Goal: Task Accomplishment & Management: Manage account settings

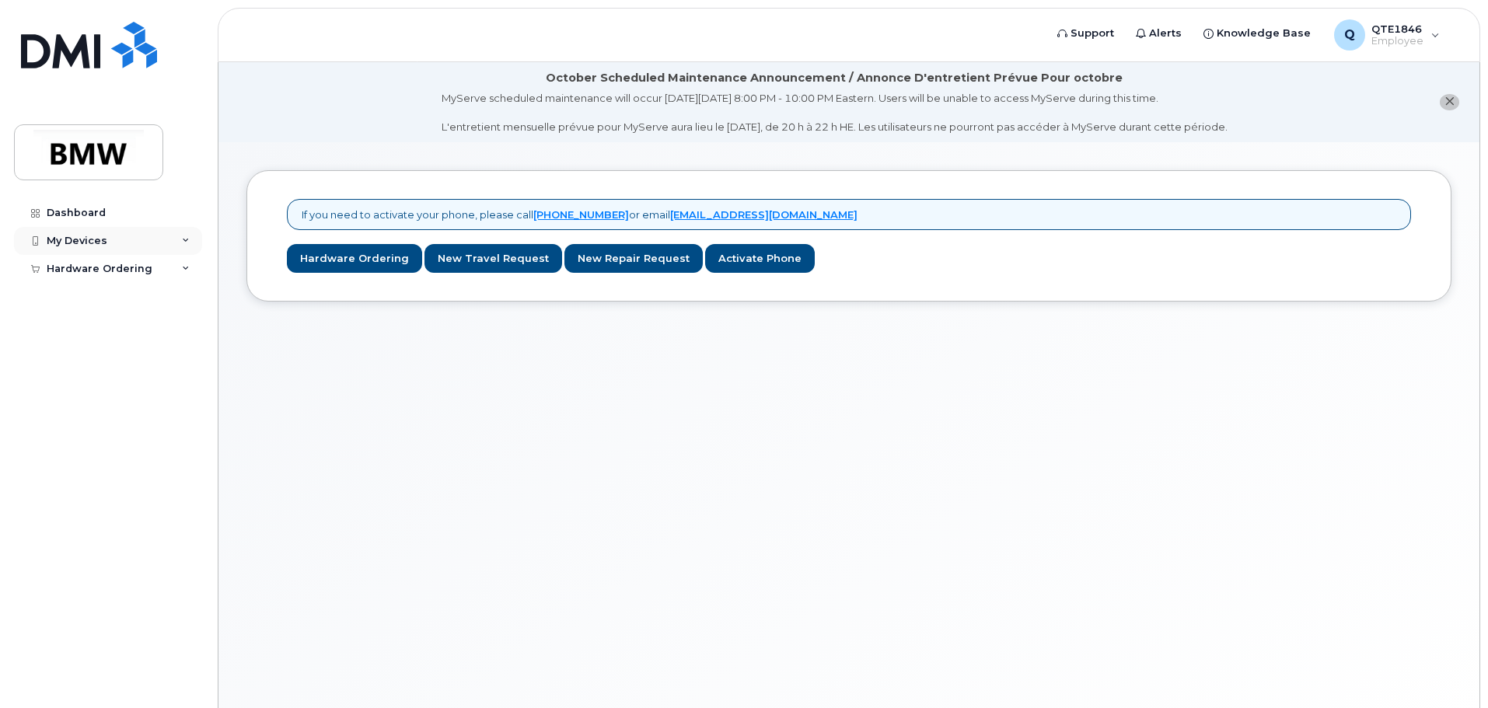
click at [102, 246] on div "My Devices" at bounding box center [77, 241] width 61 height 12
click at [94, 263] on div "Add Device" at bounding box center [84, 270] width 61 height 14
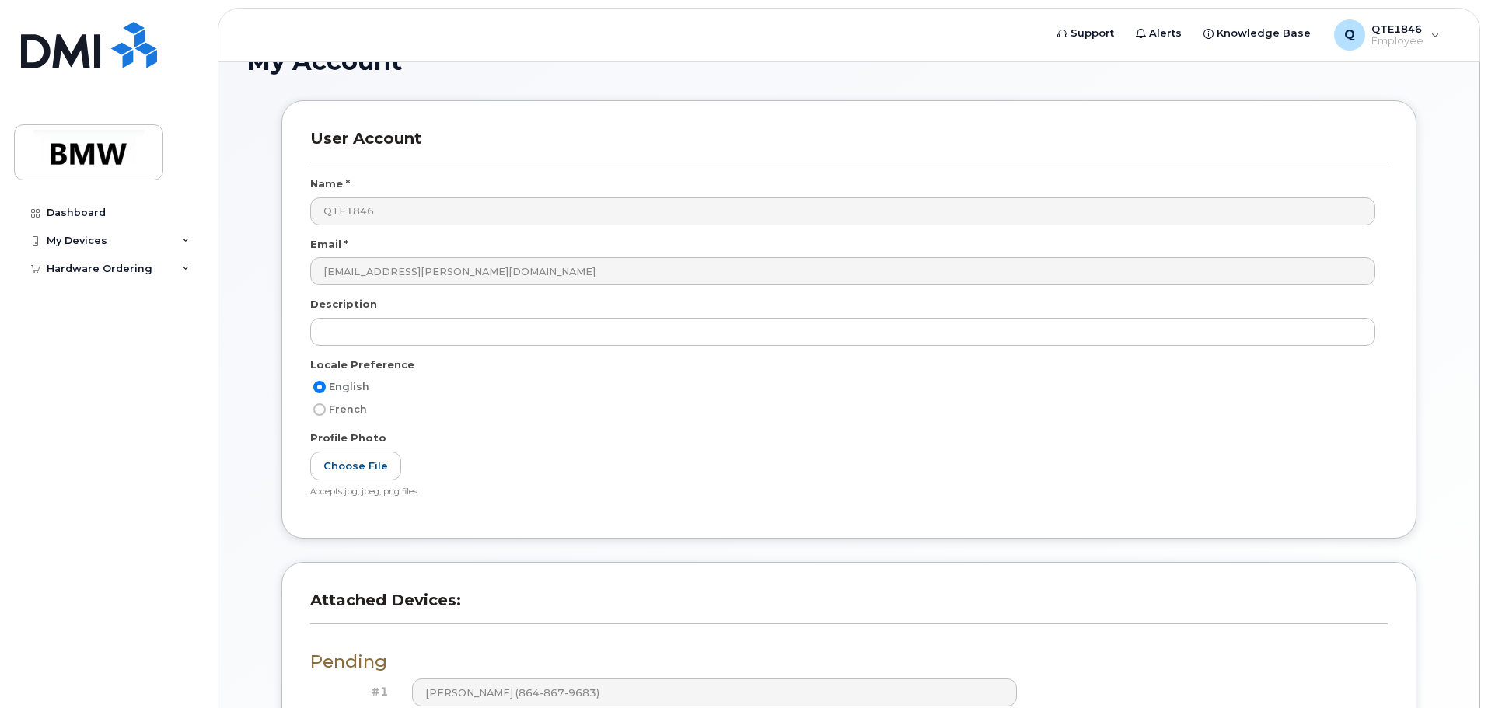
scroll to position [295, 0]
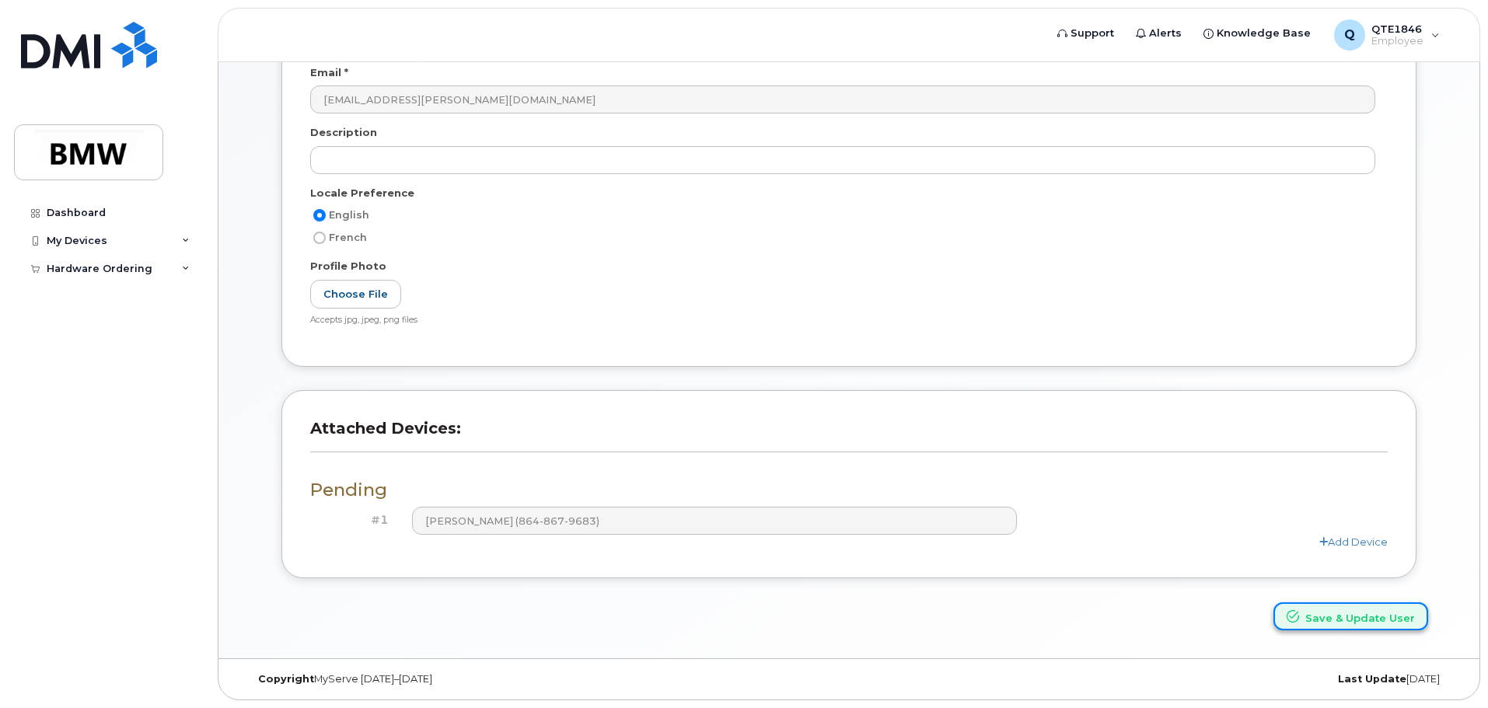
click at [1341, 624] on button "Save & Update User" at bounding box center [1351, 617] width 155 height 29
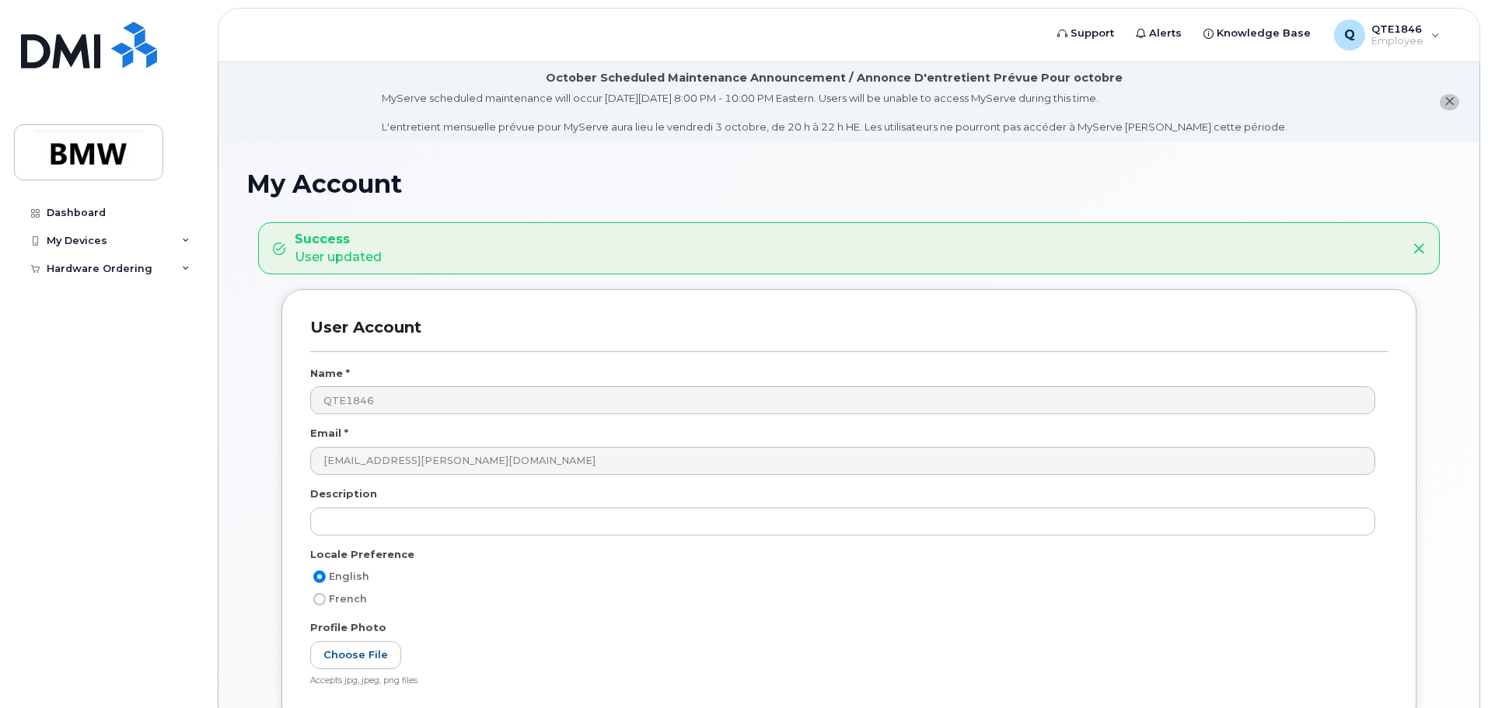
scroll to position [362, 0]
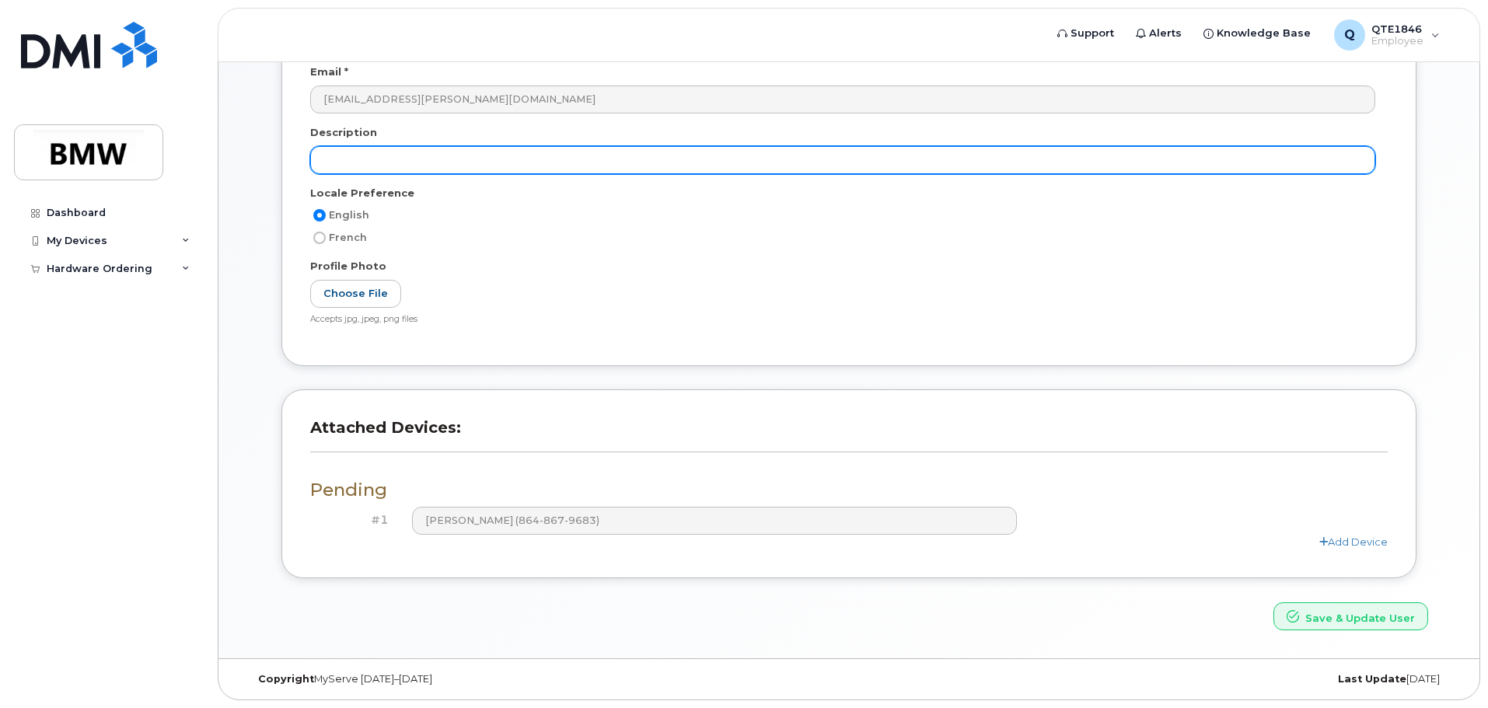
click at [479, 154] on input "text" at bounding box center [842, 160] width 1065 height 28
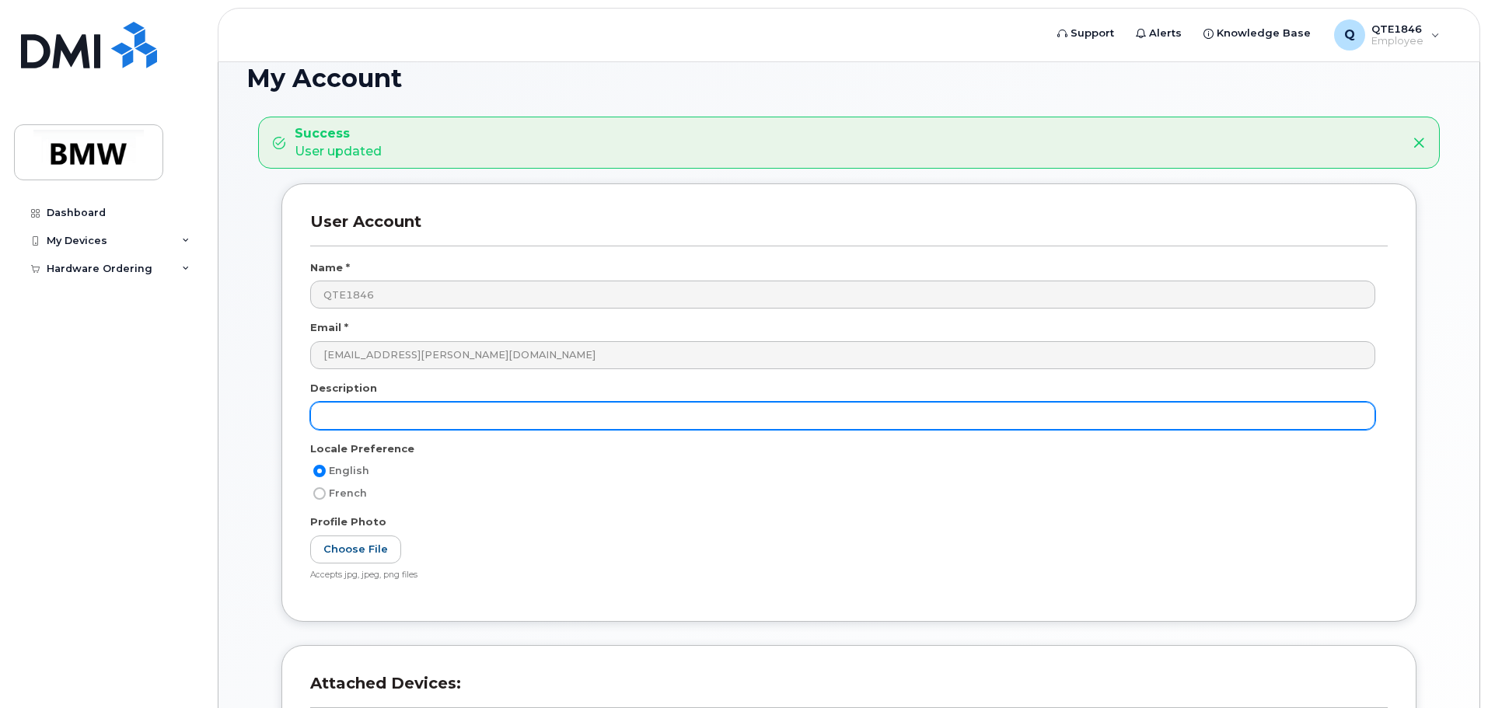
scroll to position [51, 0]
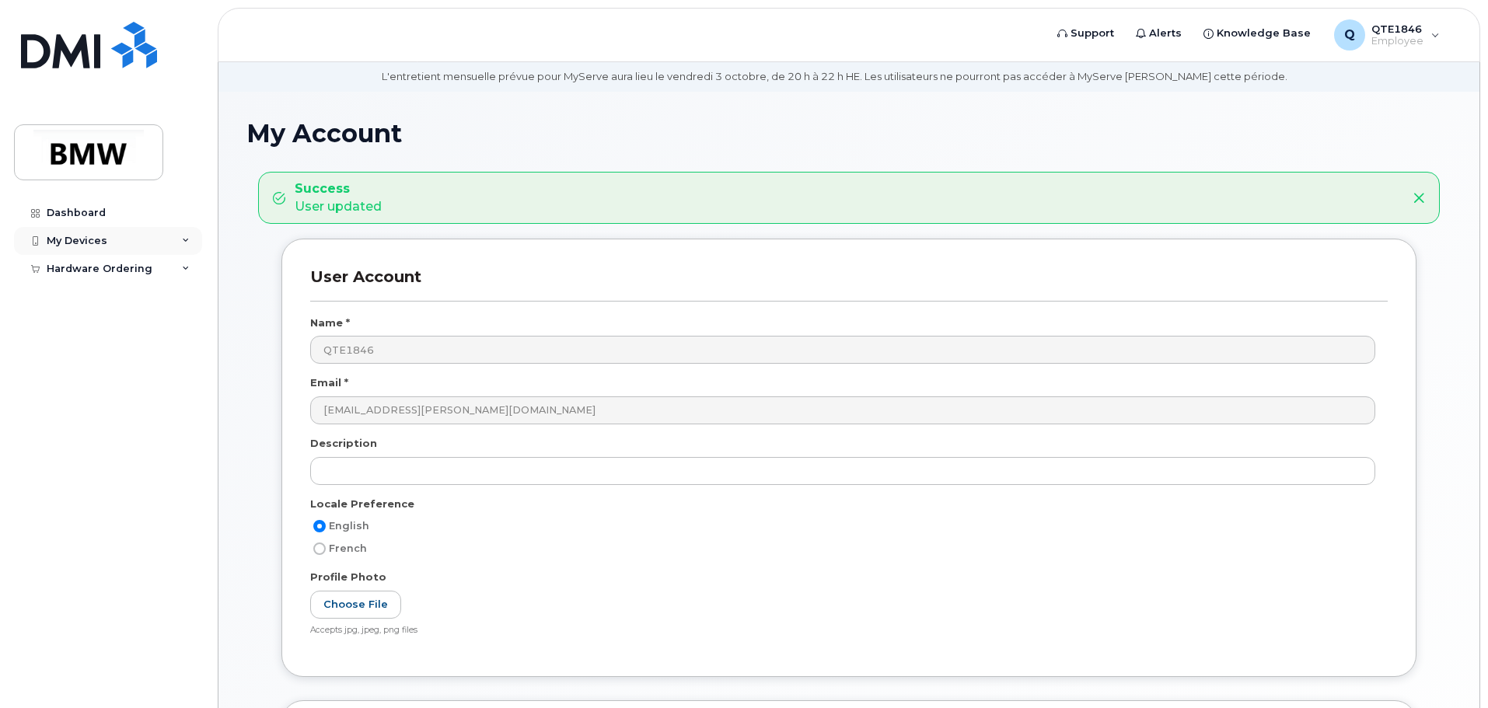
click at [167, 236] on div "My Devices" at bounding box center [108, 241] width 188 height 28
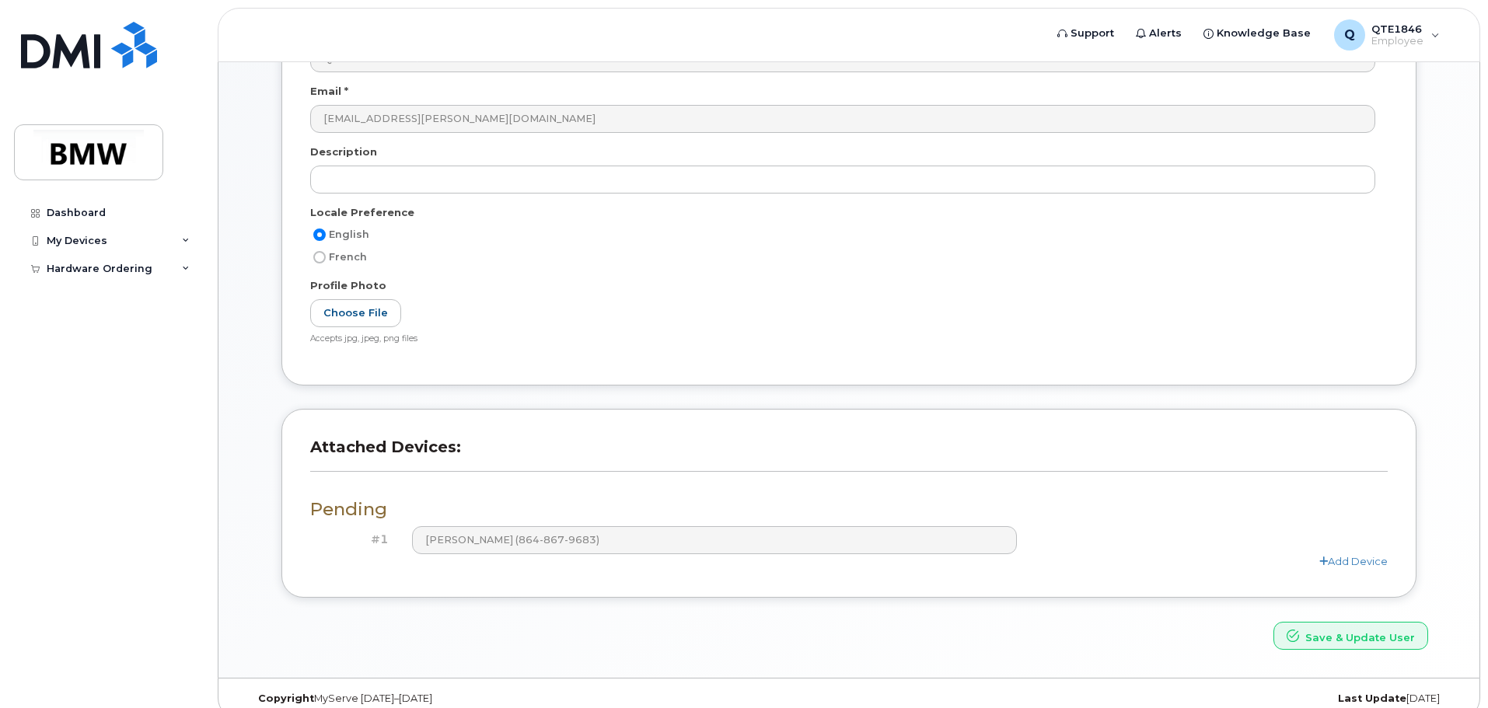
scroll to position [362, 0]
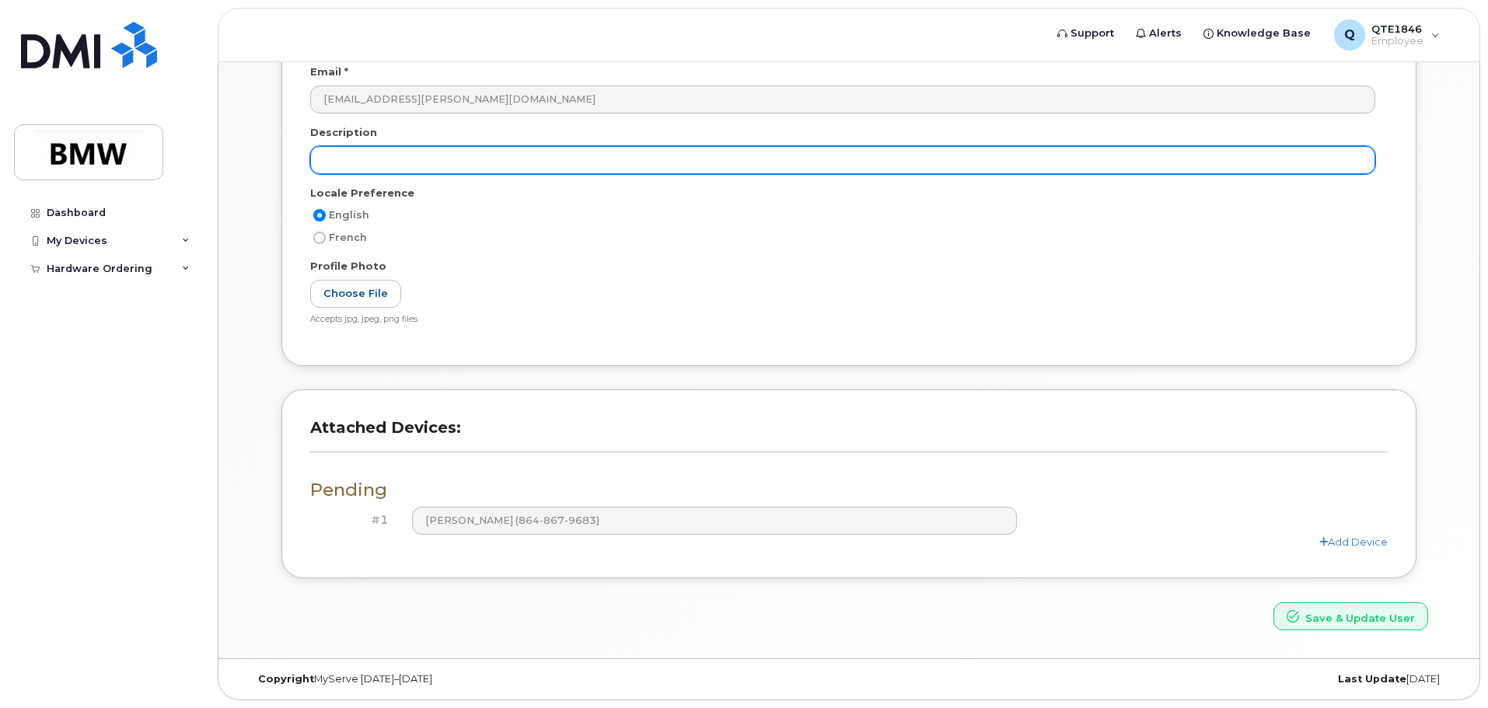
click at [512, 153] on input "text" at bounding box center [842, 160] width 1065 height 28
type input "BMW Press Shop Logistics Proxy"
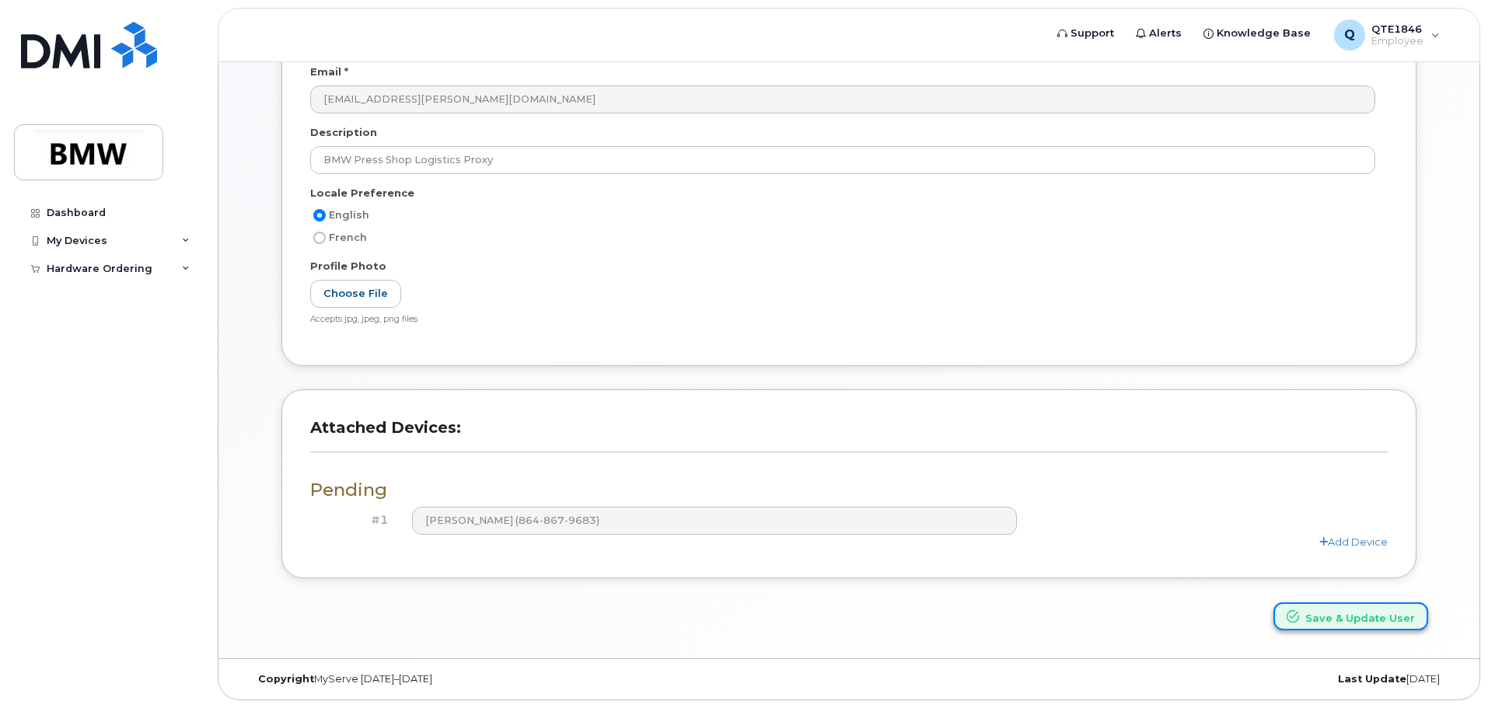
click at [1383, 607] on button "Save & Update User" at bounding box center [1351, 617] width 155 height 29
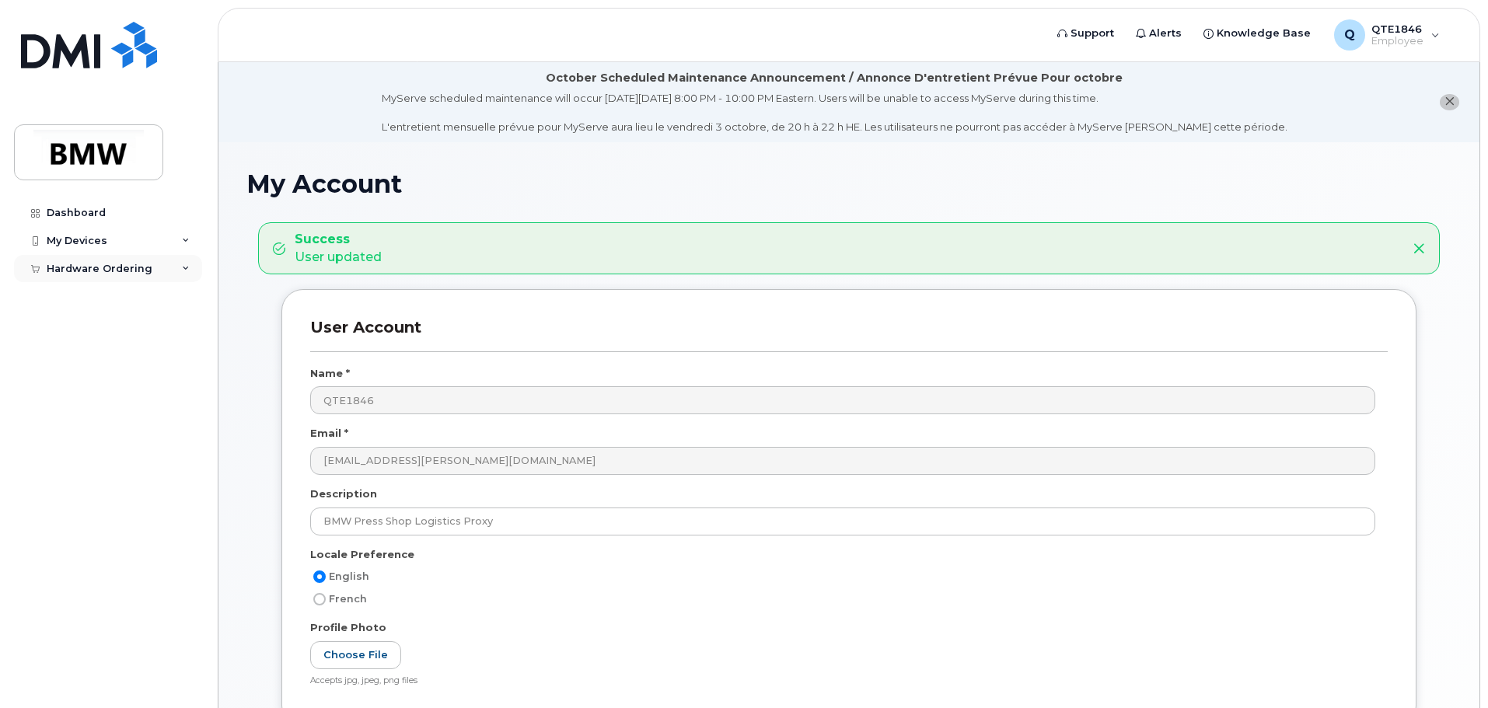
click at [121, 259] on div "Hardware Ordering" at bounding box center [108, 269] width 188 height 28
click at [116, 243] on div "My Devices" at bounding box center [108, 241] width 188 height 28
click at [91, 208] on div "Dashboard" at bounding box center [76, 213] width 59 height 12
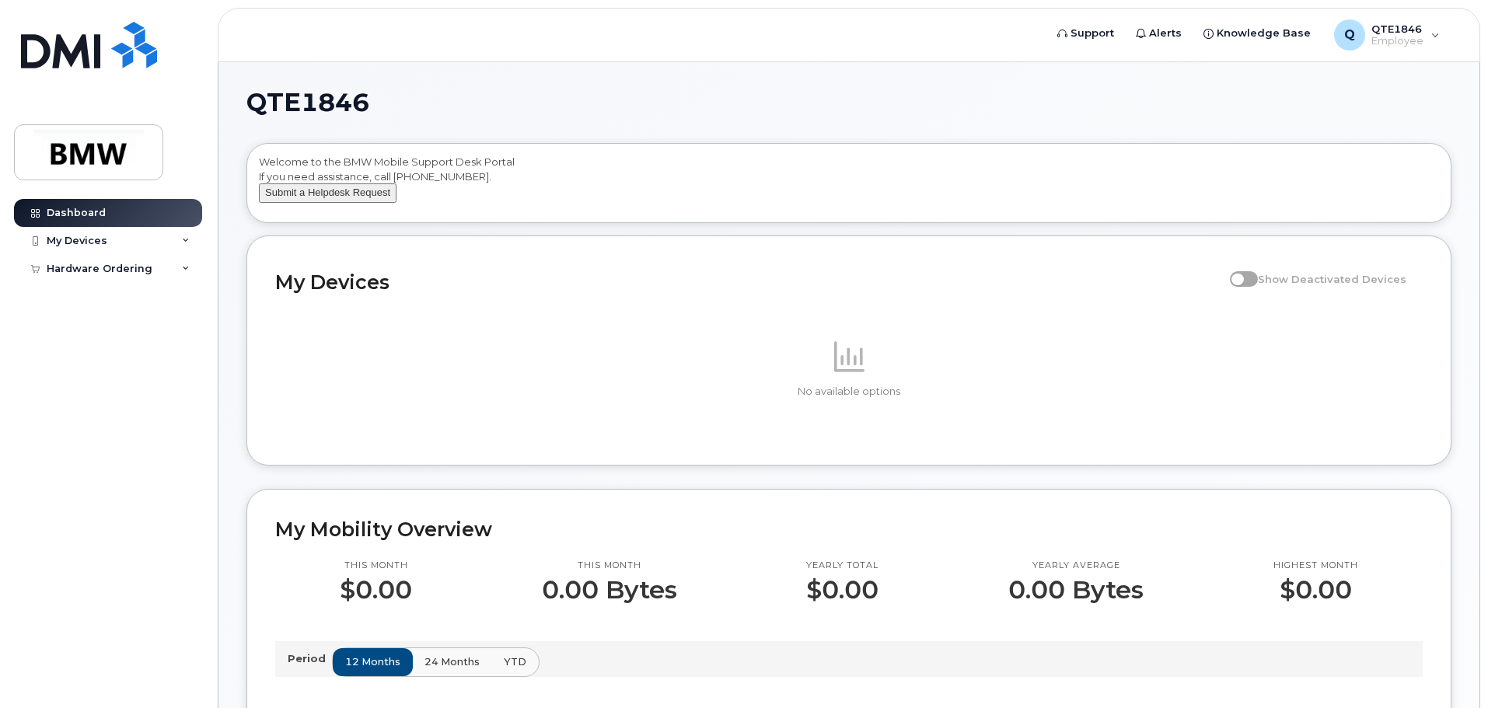
click at [348, 203] on button "Submit a Helpdesk Request" at bounding box center [328, 193] width 138 height 19
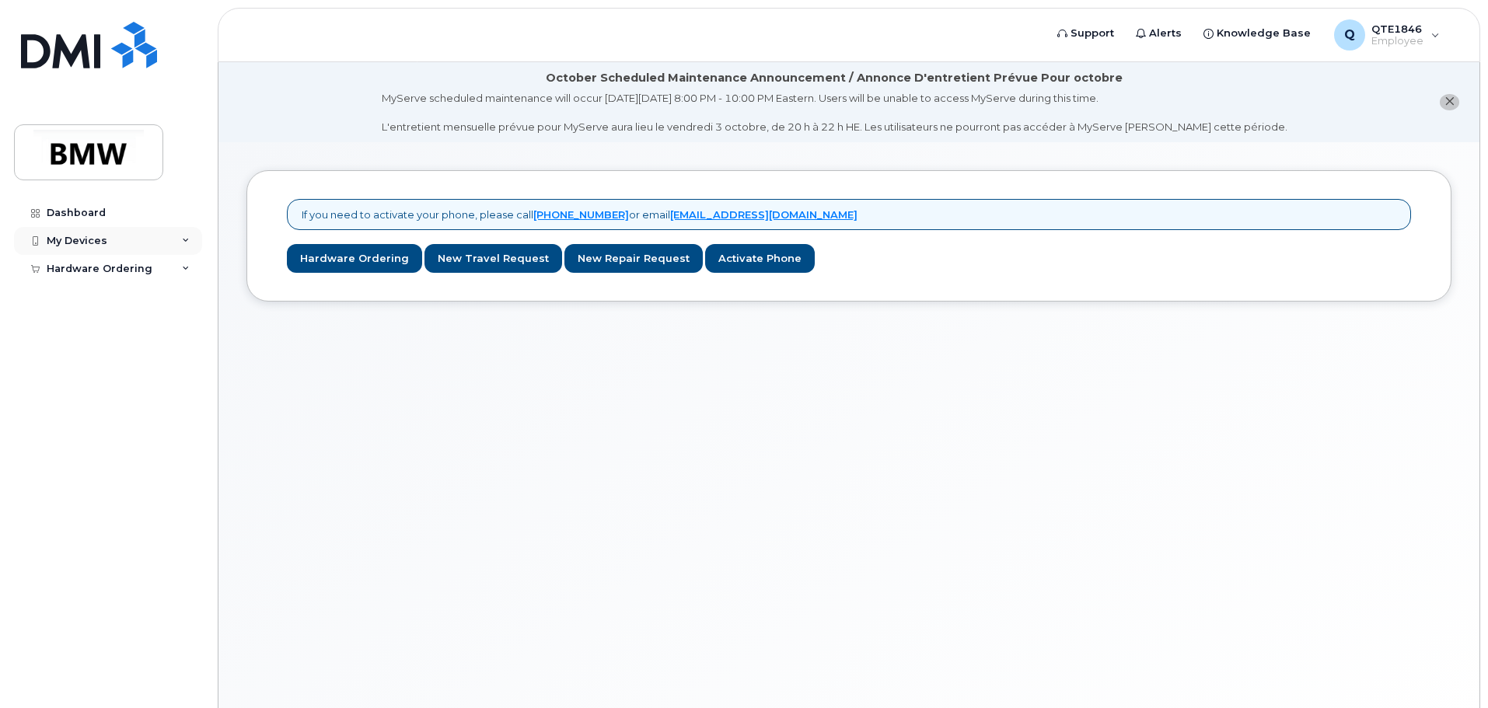
click at [166, 232] on div "My Devices" at bounding box center [108, 241] width 188 height 28
click at [148, 278] on link "Add Device" at bounding box center [121, 270] width 161 height 30
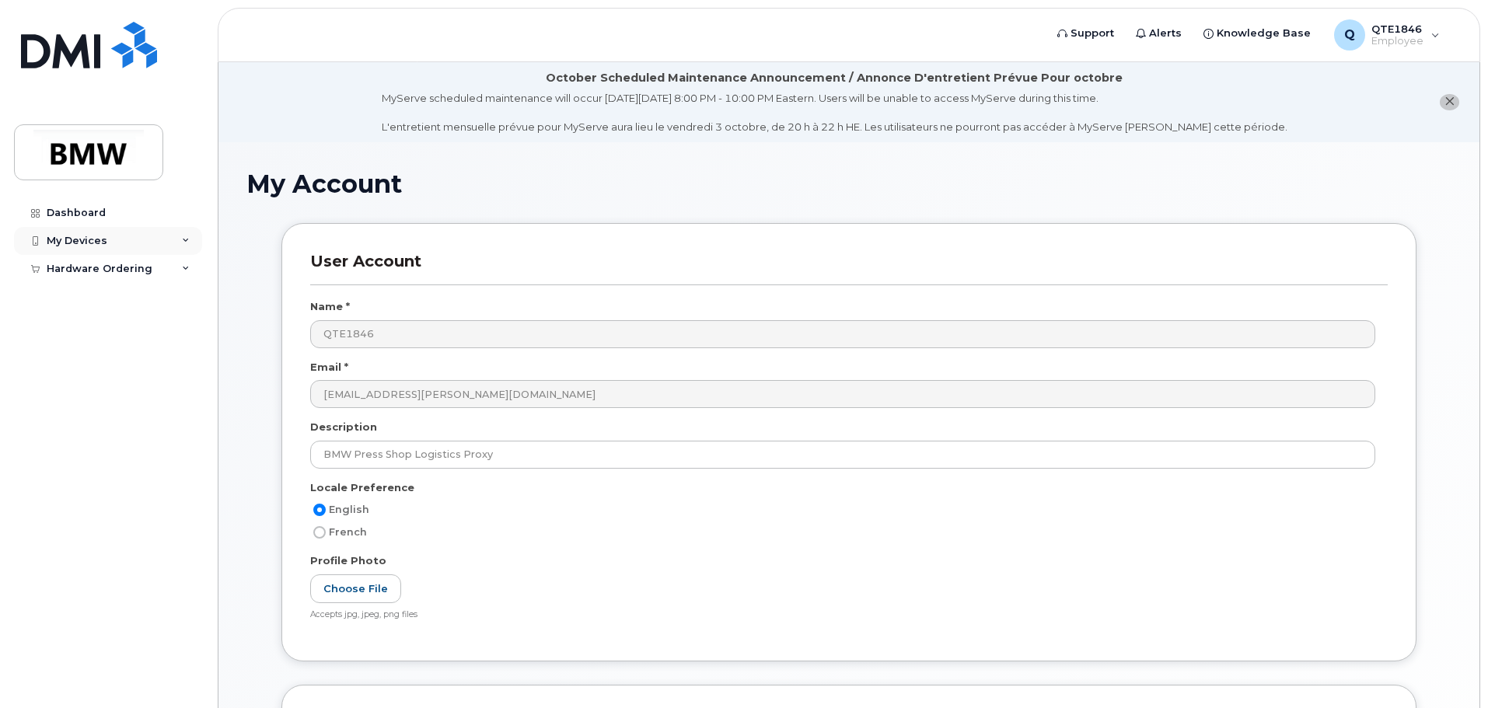
click at [123, 250] on div "My Devices" at bounding box center [108, 241] width 188 height 28
click at [123, 287] on div "Hardware Ordering" at bounding box center [108, 299] width 188 height 28
click at [116, 222] on link "Dashboard" at bounding box center [108, 213] width 188 height 28
